Goal: Task Accomplishment & Management: Manage account settings

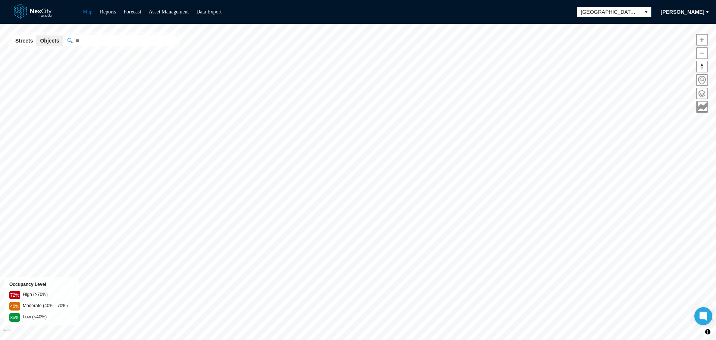
click at [643, 11] on icon "select" at bounding box center [646, 12] width 6 height 6
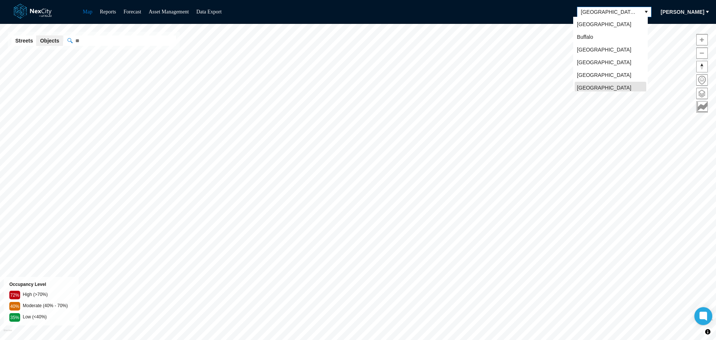
scroll to position [2, 0]
click at [602, 35] on li "Buffalo" at bounding box center [611, 35] width 72 height 12
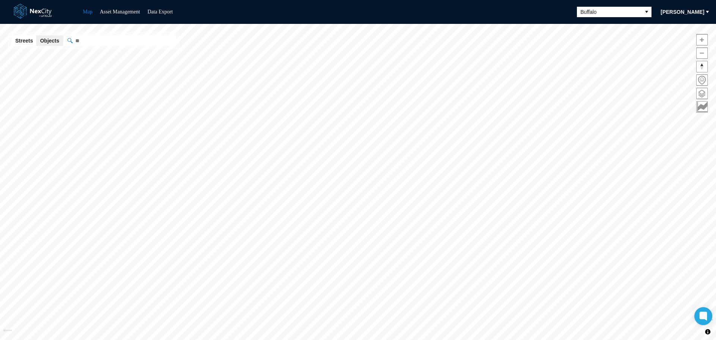
click at [682, 14] on span "[PERSON_NAME]" at bounding box center [683, 11] width 44 height 7
click at [667, 36] on span "Settings" at bounding box center [678, 37] width 24 height 7
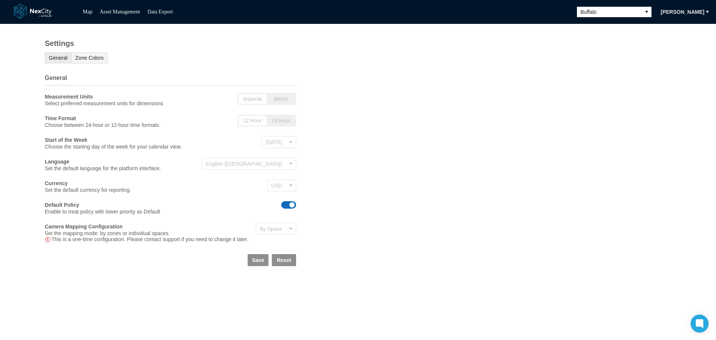
click at [88, 57] on span "Zone Colors" at bounding box center [89, 58] width 28 height 6
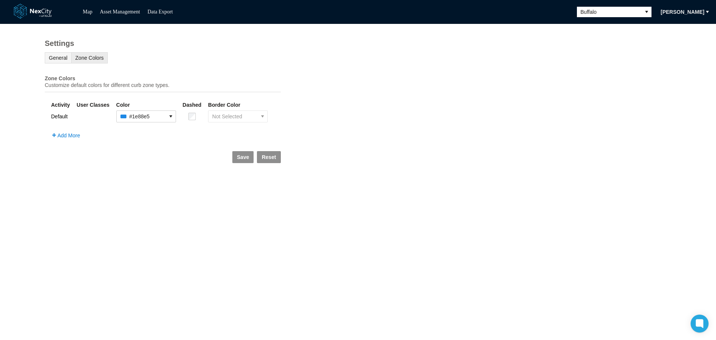
click at [60, 58] on span "General" at bounding box center [58, 58] width 19 height 6
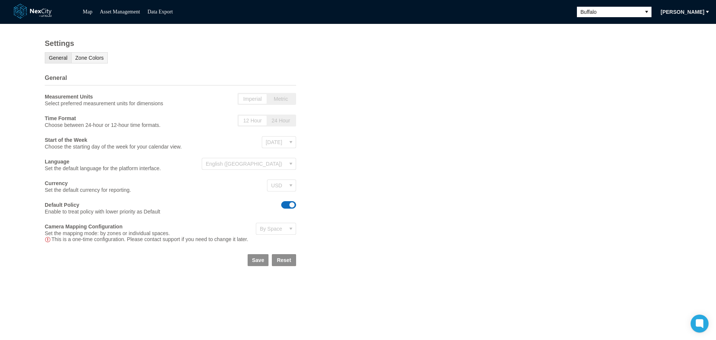
click at [93, 58] on span "Zone Colors" at bounding box center [89, 58] width 28 height 6
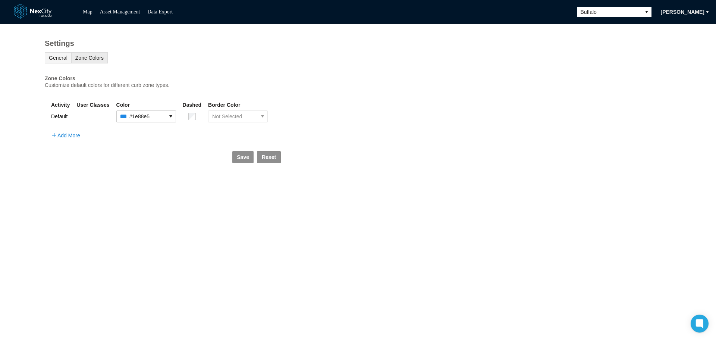
click at [51, 60] on span "General" at bounding box center [58, 58] width 19 height 6
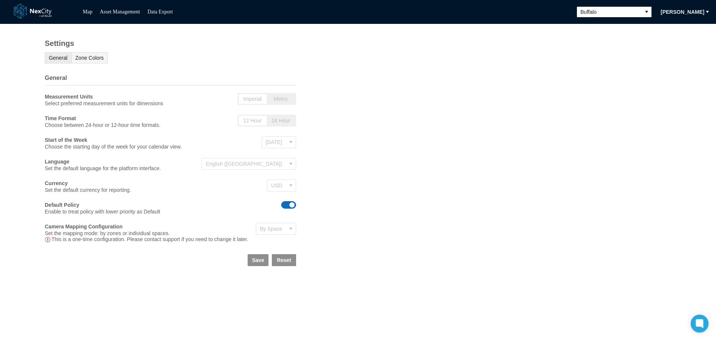
click at [90, 57] on span "Zone Colors" at bounding box center [89, 58] width 28 height 6
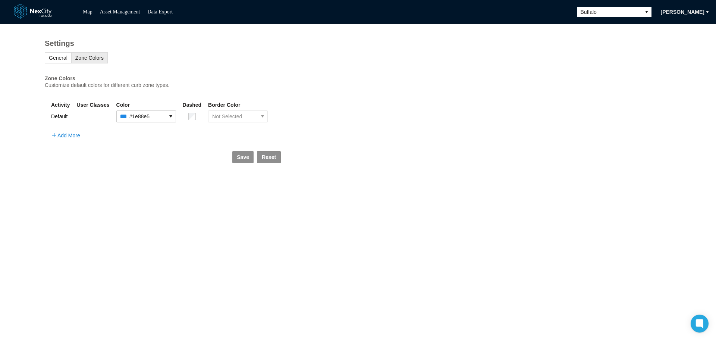
click at [136, 59] on div "Settings General Zone Colors Zone Colors Customize default colors for different…" at bounding box center [163, 99] width 326 height 150
click at [56, 60] on span "General" at bounding box center [58, 58] width 19 height 6
